Goal: Complete application form

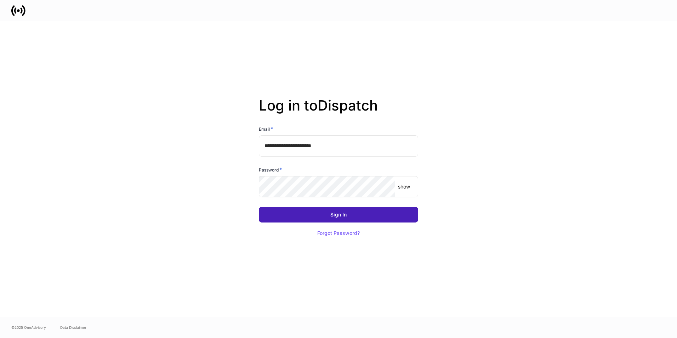
click at [334, 215] on div "Sign In" at bounding box center [339, 214] width 16 height 5
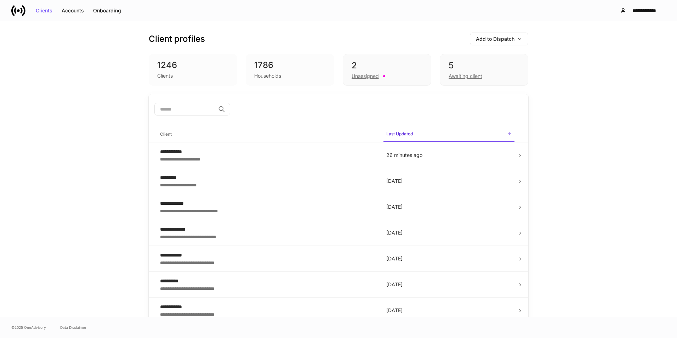
click at [412, 65] on div "2" at bounding box center [387, 65] width 71 height 11
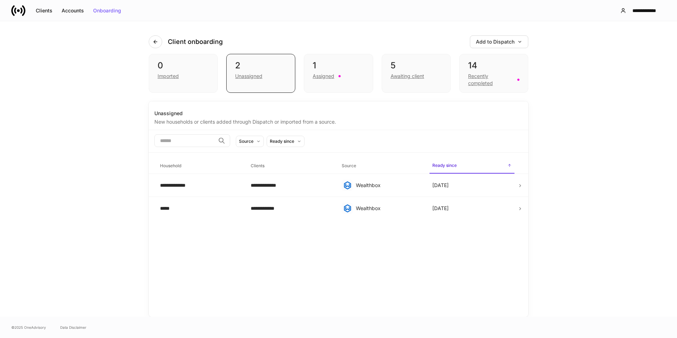
click at [412, 65] on div "5" at bounding box center [416, 65] width 51 height 11
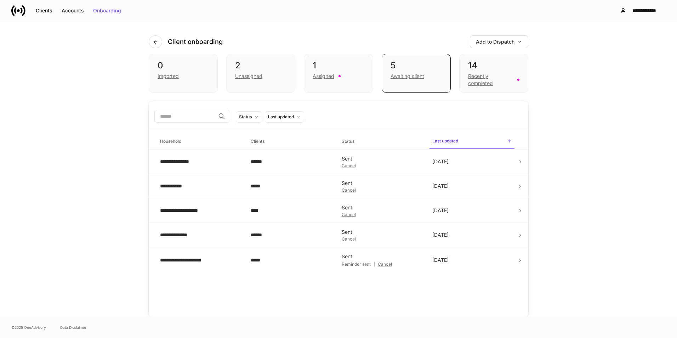
click at [356, 69] on div "1" at bounding box center [338, 65] width 51 height 11
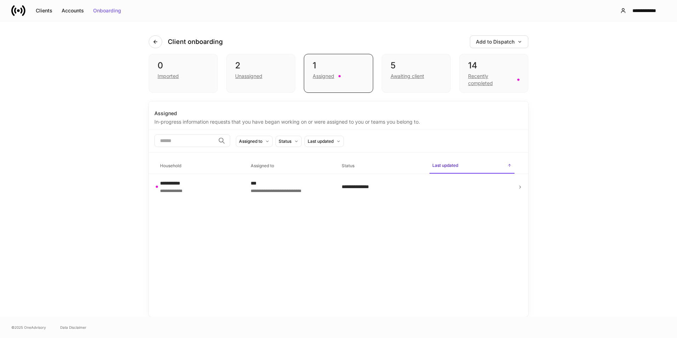
click at [522, 187] on icon at bounding box center [520, 187] width 5 height 5
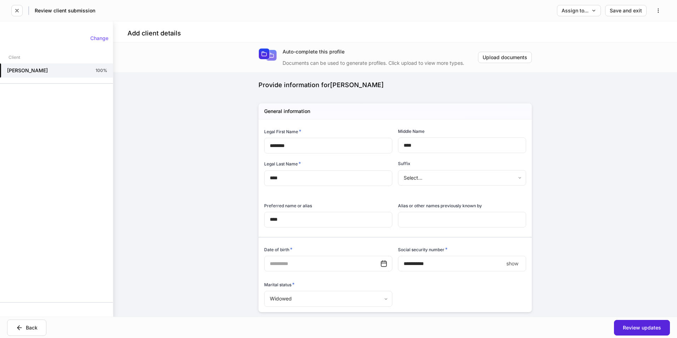
type input "**********"
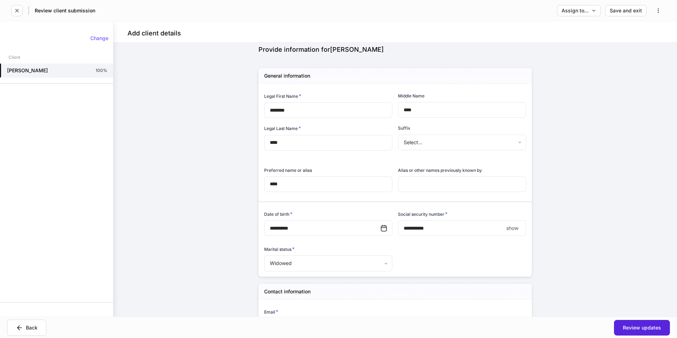
click at [512, 230] on p "show" at bounding box center [513, 228] width 12 height 7
type input "**********"
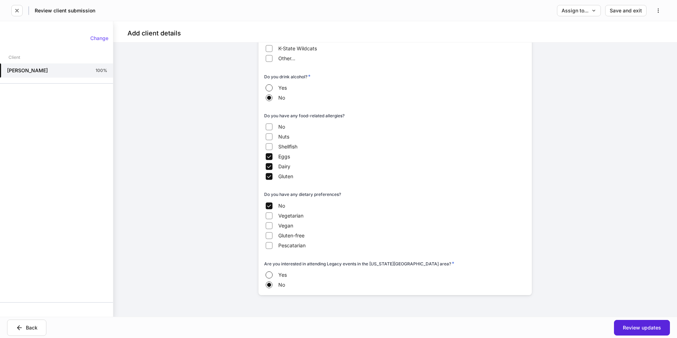
scroll to position [988, 0]
click at [627, 327] on div "Review updates" at bounding box center [642, 327] width 38 height 5
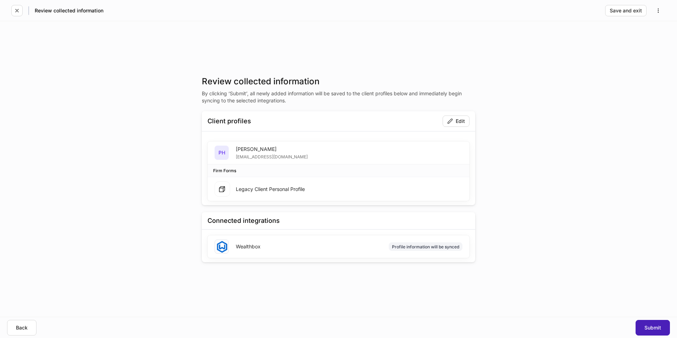
click at [654, 327] on div "Submit" at bounding box center [653, 327] width 17 height 5
